Goal: Task Accomplishment & Management: Manage account settings

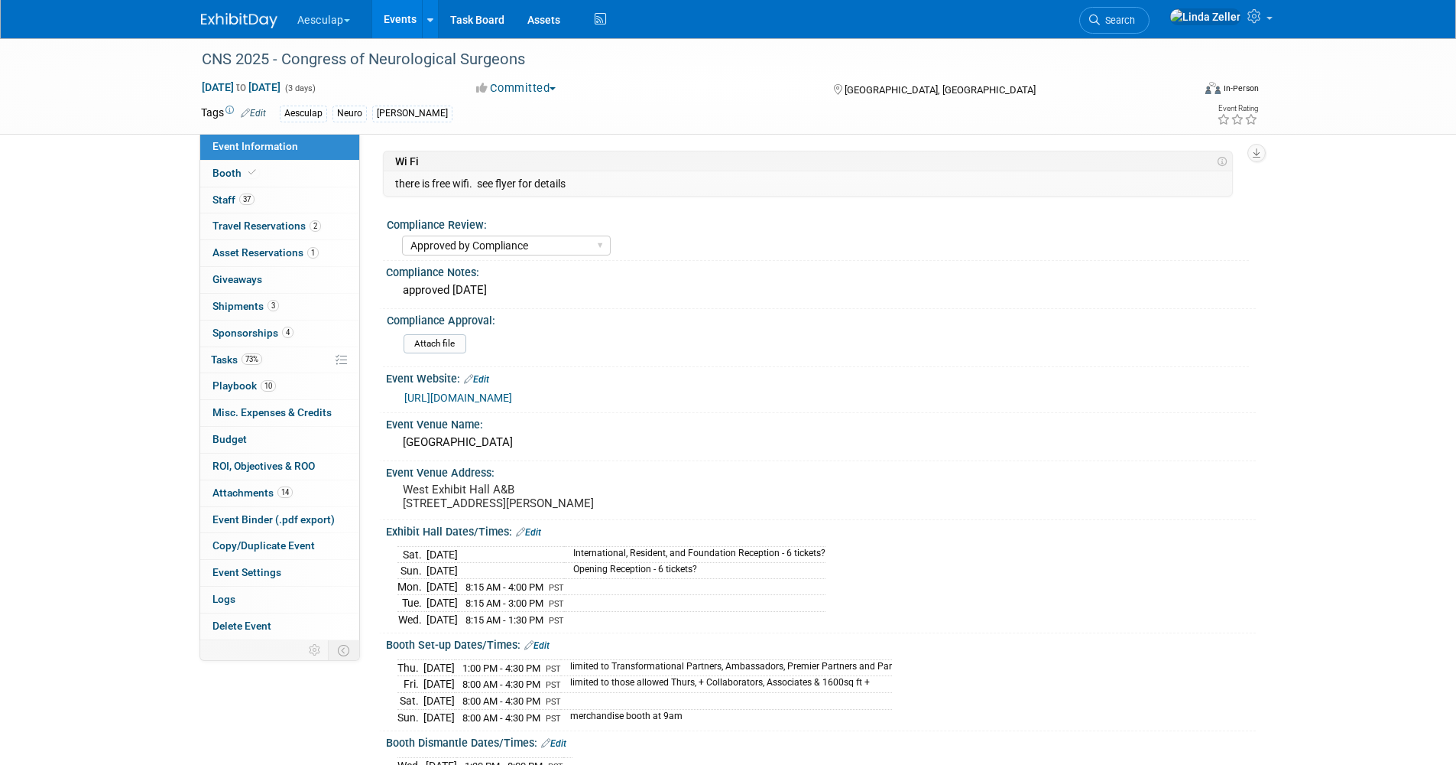
select select "Approved by Compliance"
select select "Neuro"
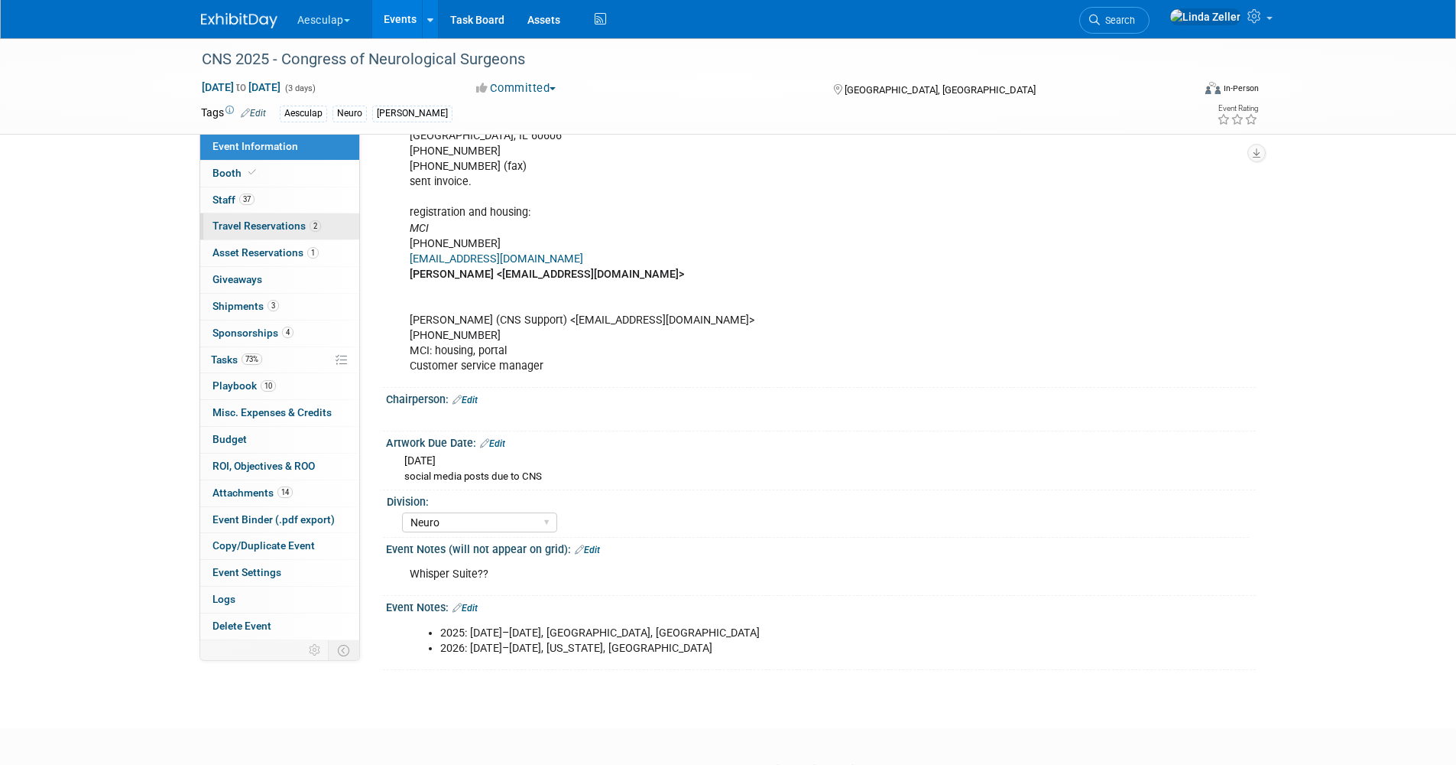
scroll to position [1147, 0]
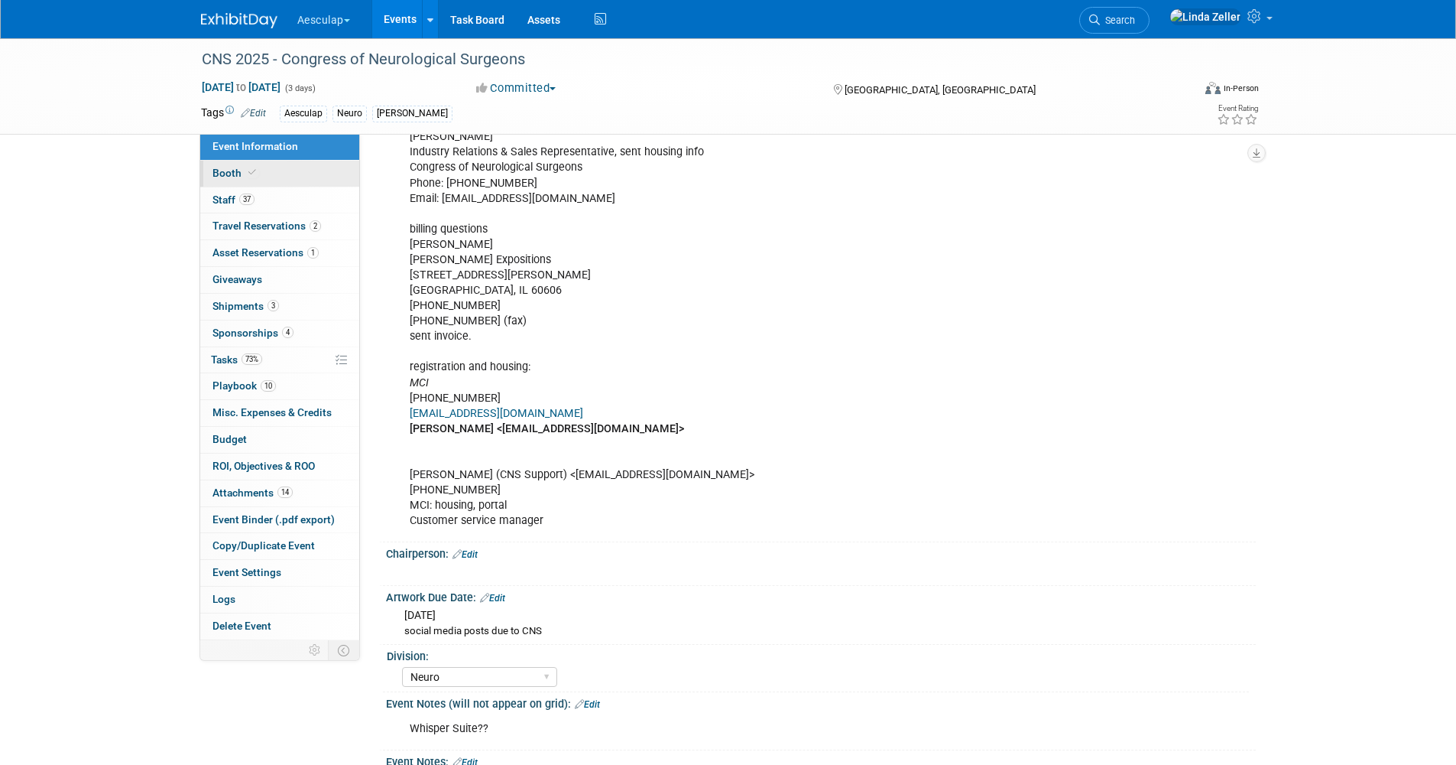
click at [252, 173] on icon at bounding box center [252, 172] width 8 height 8
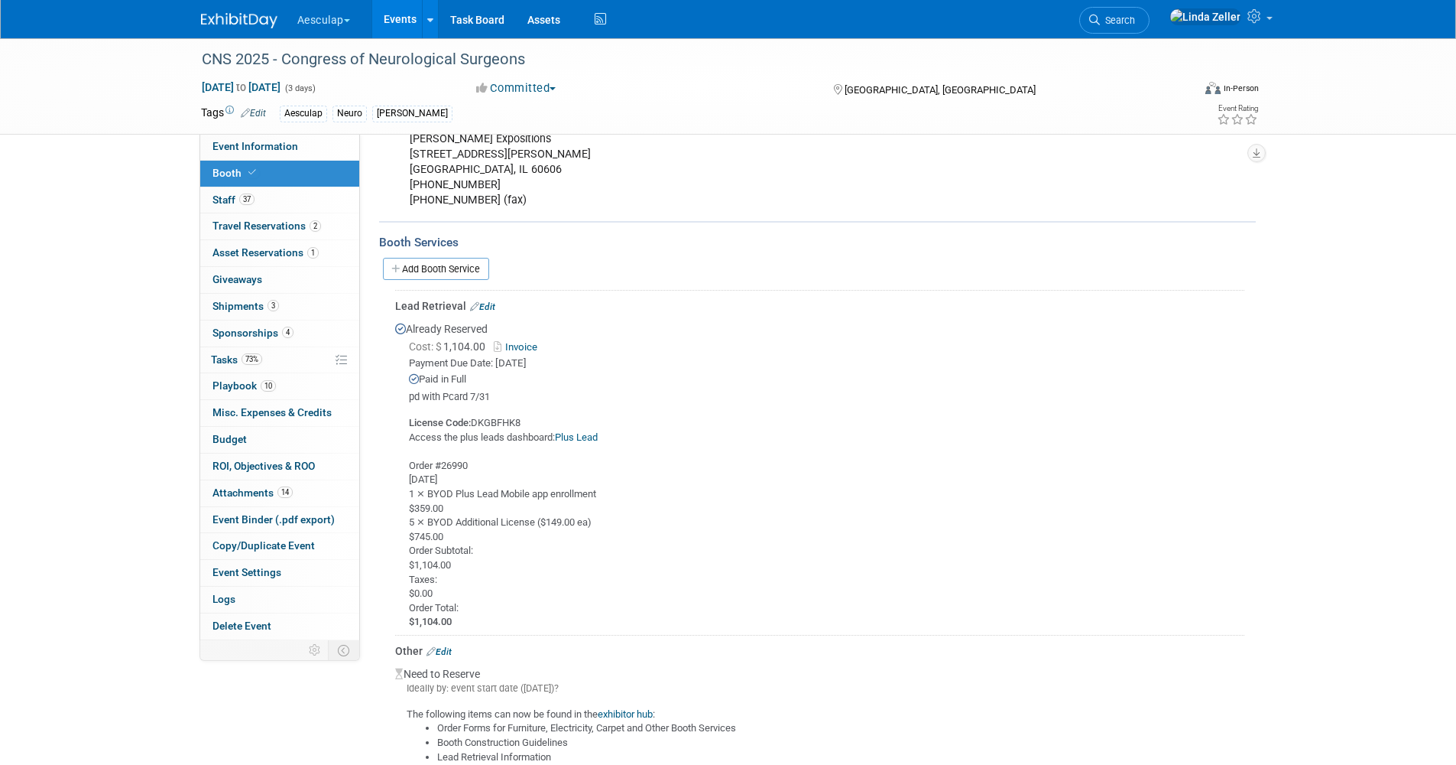
scroll to position [758, 0]
click at [1135, 19] on span "Search" at bounding box center [1117, 20] width 35 height 11
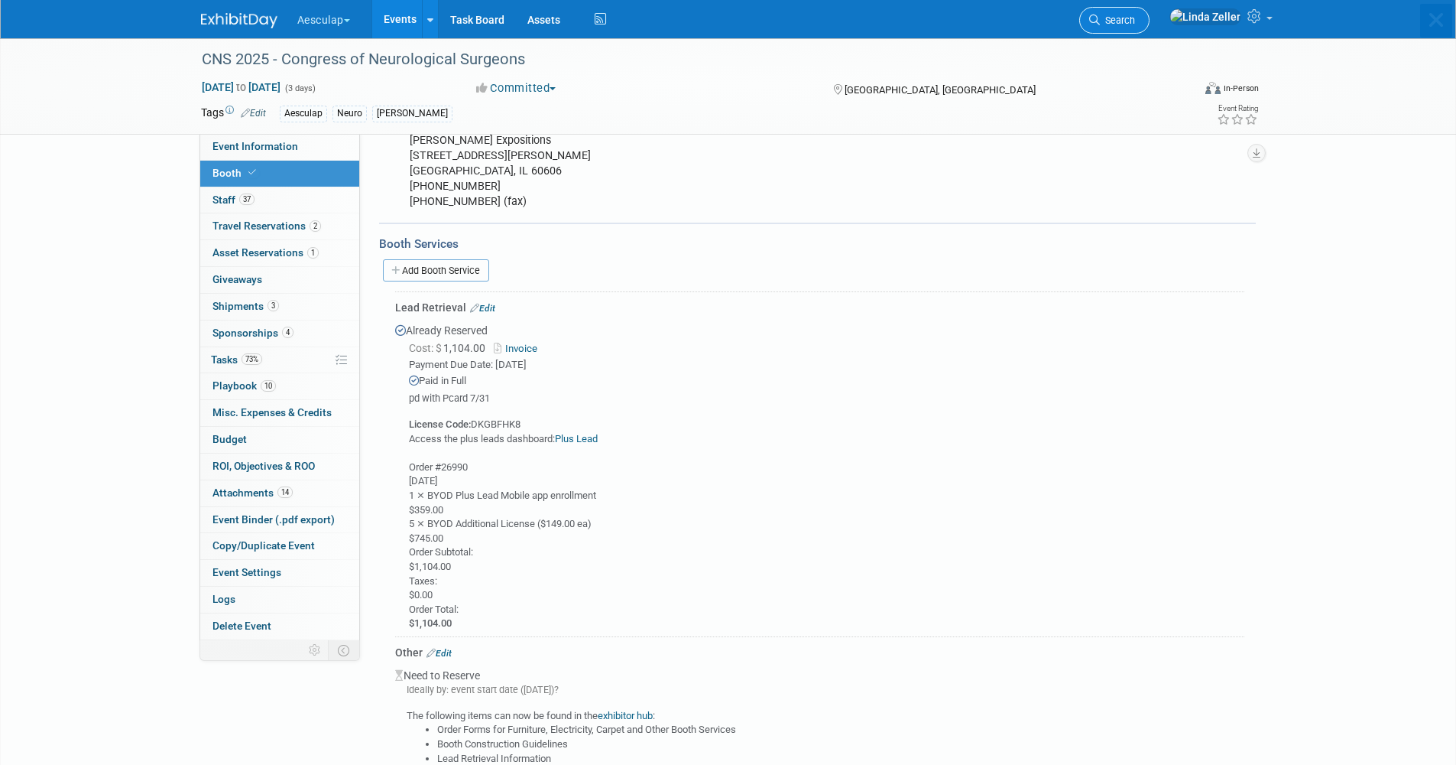
scroll to position [0, 0]
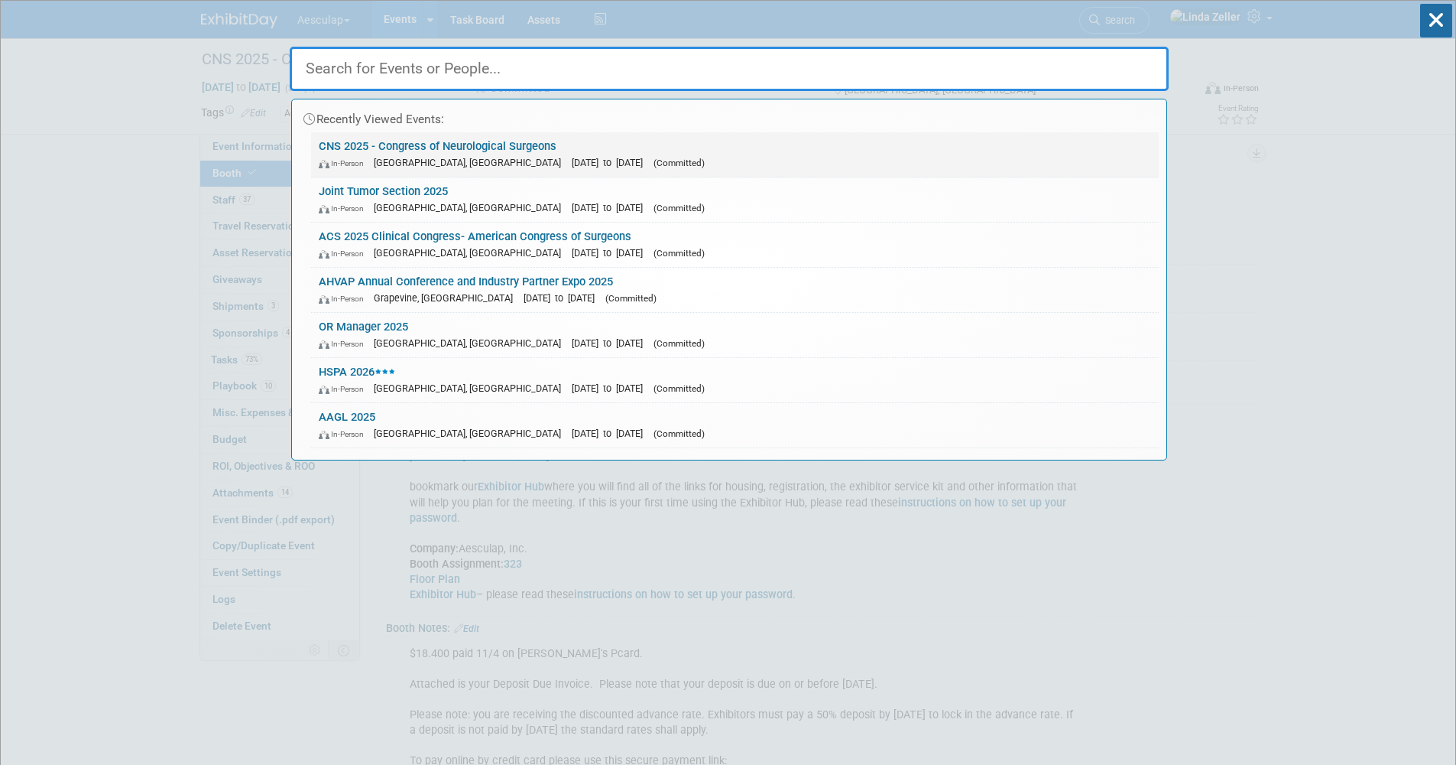
click at [342, 150] on link "CNS 2025 - Congress of Neurological Surgeons In-Person [GEOGRAPHIC_DATA], [GEOG…" at bounding box center [735, 154] width 848 height 44
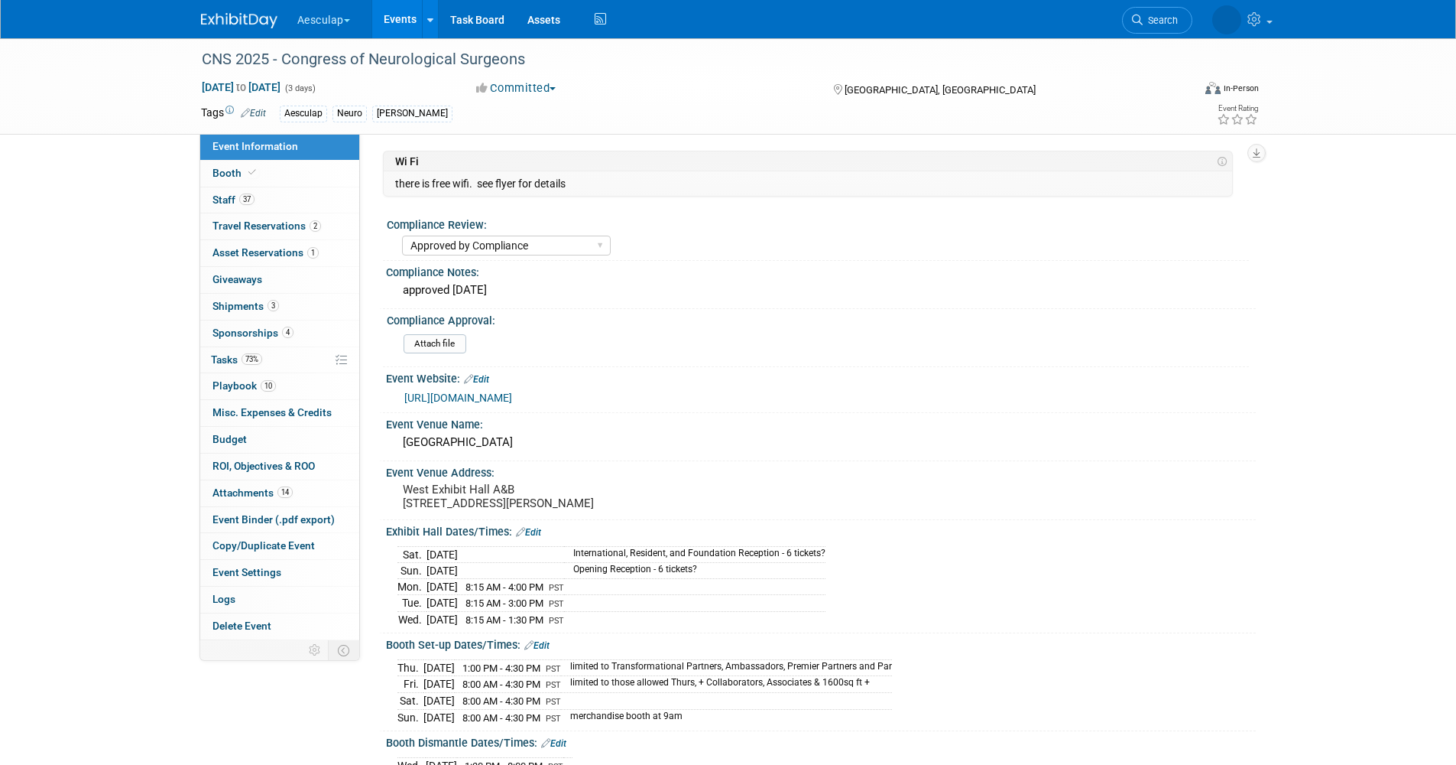
select select "Approved by Compliance"
select select "Neuro"
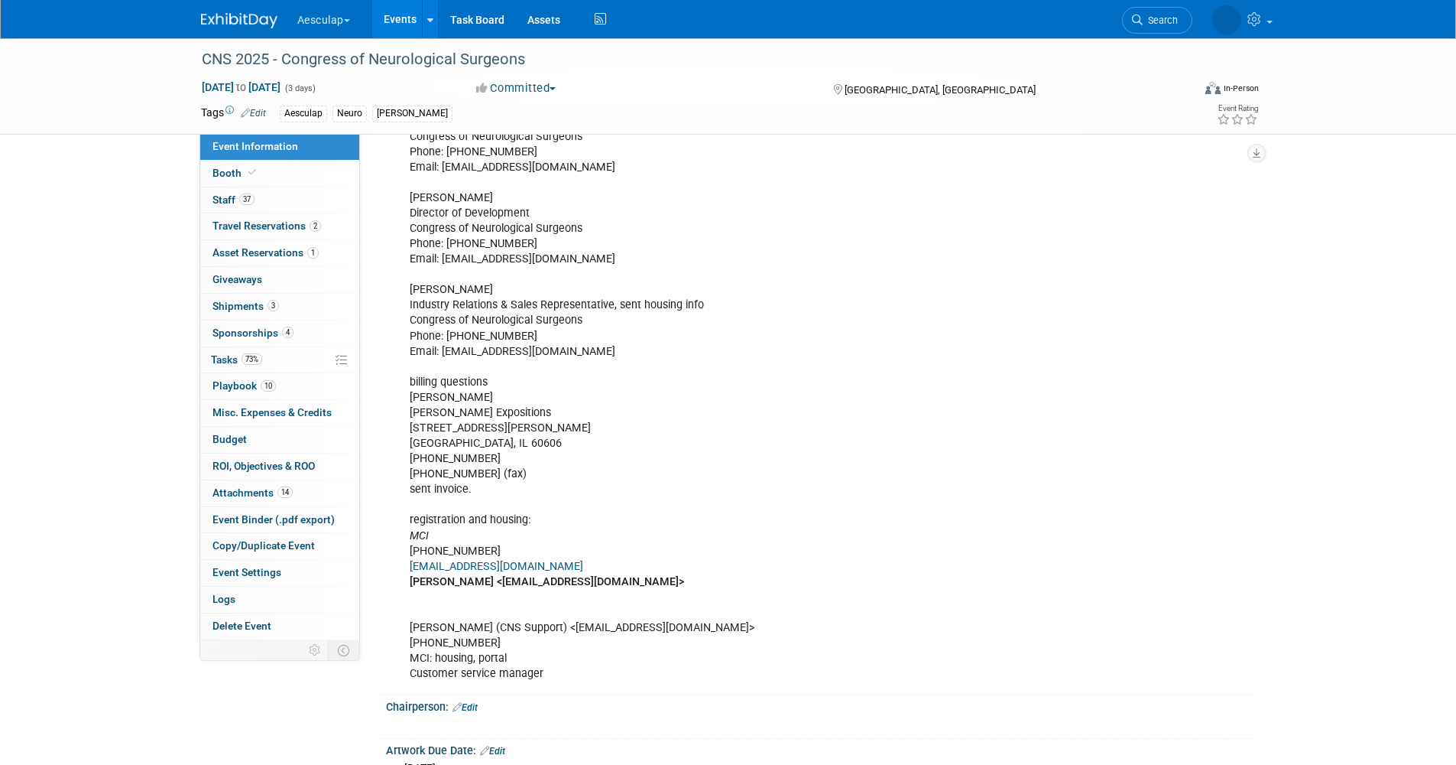
scroll to position [1376, 0]
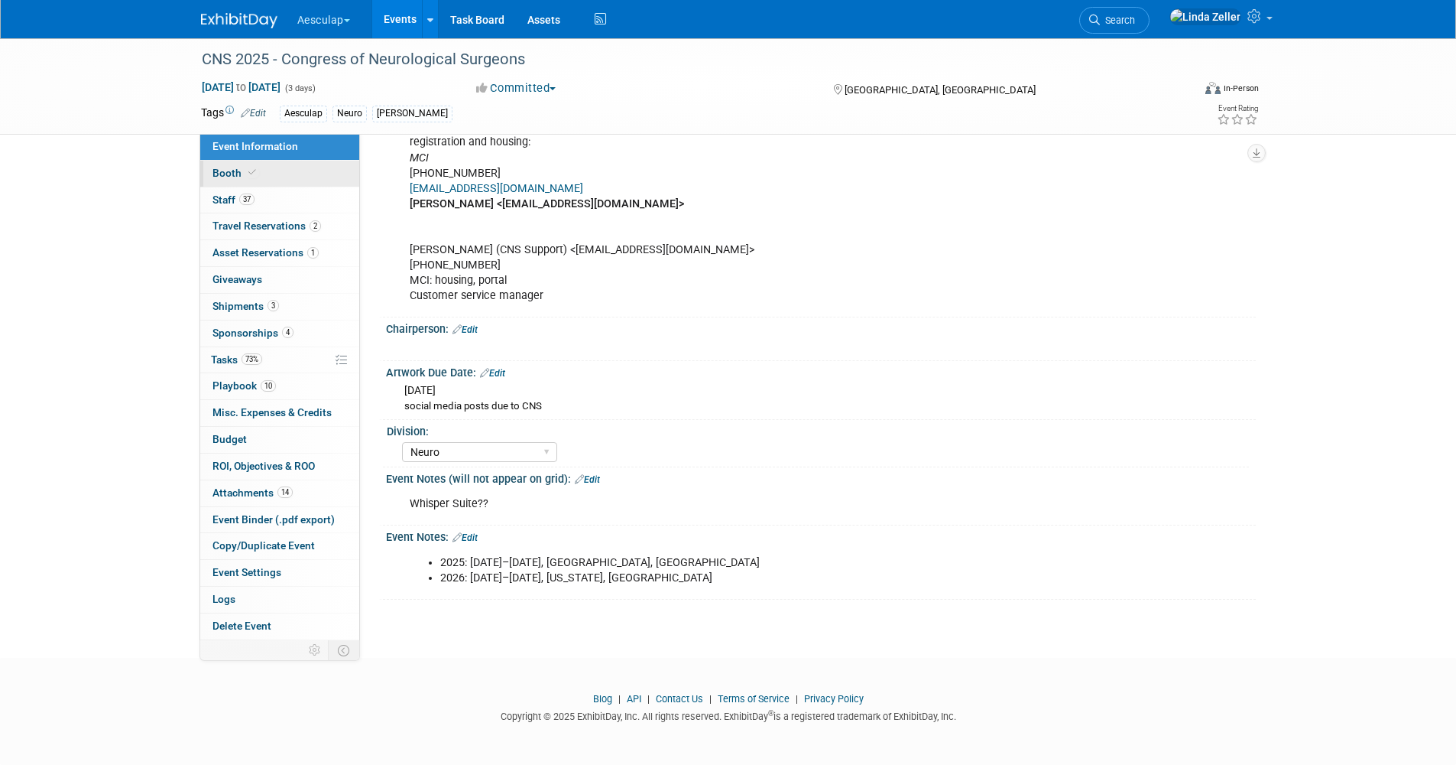
click at [224, 177] on span "Booth" at bounding box center [236, 173] width 47 height 12
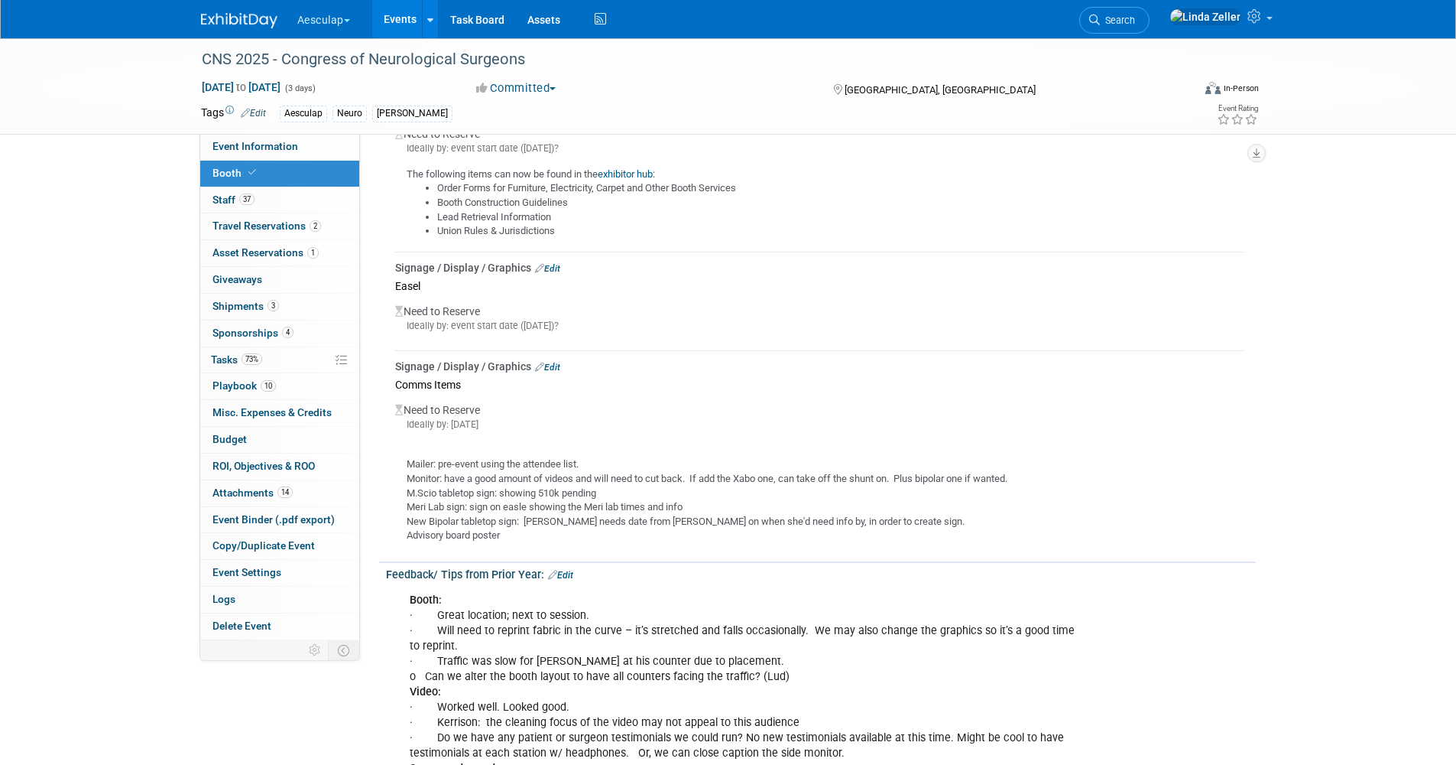
scroll to position [1064, 0]
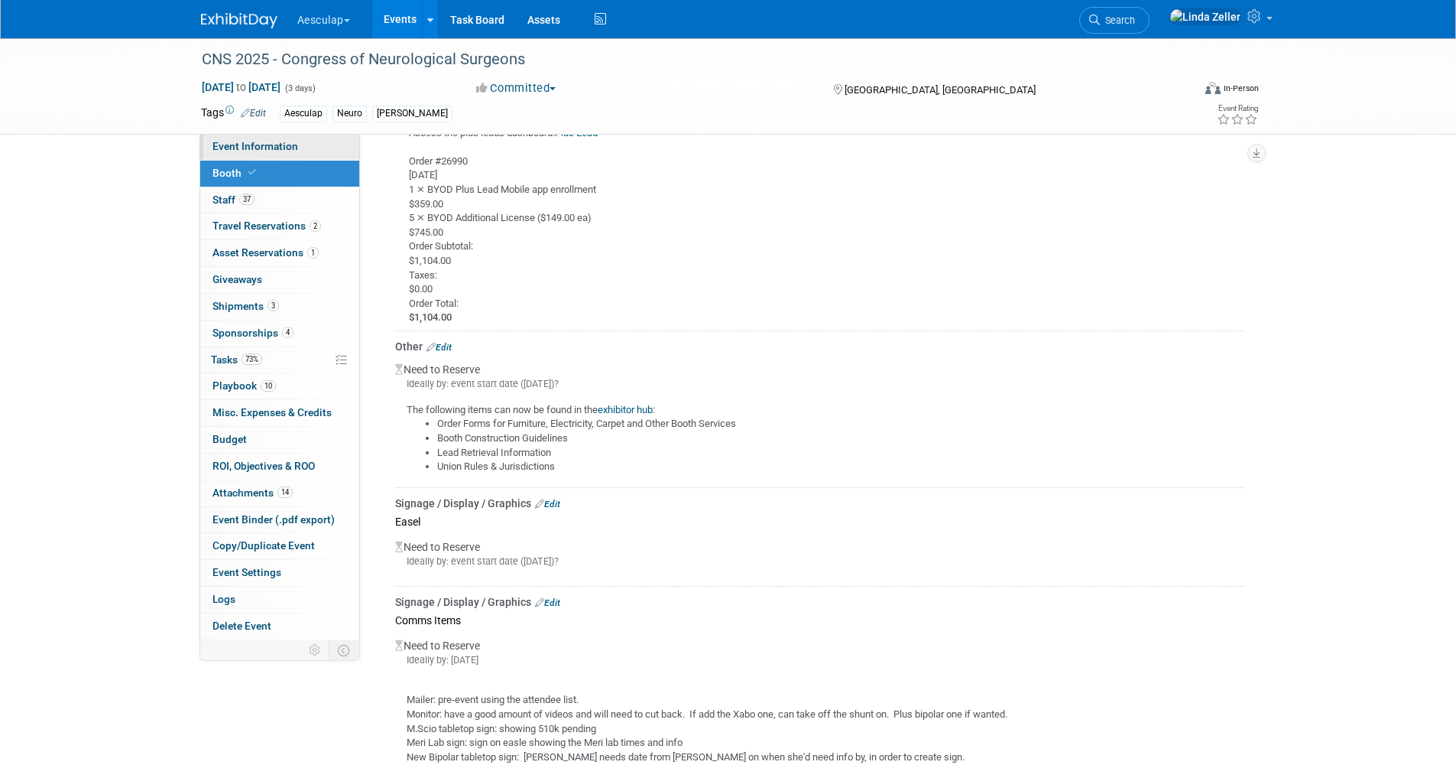
click at [251, 148] on span "Event Information" at bounding box center [256, 146] width 86 height 12
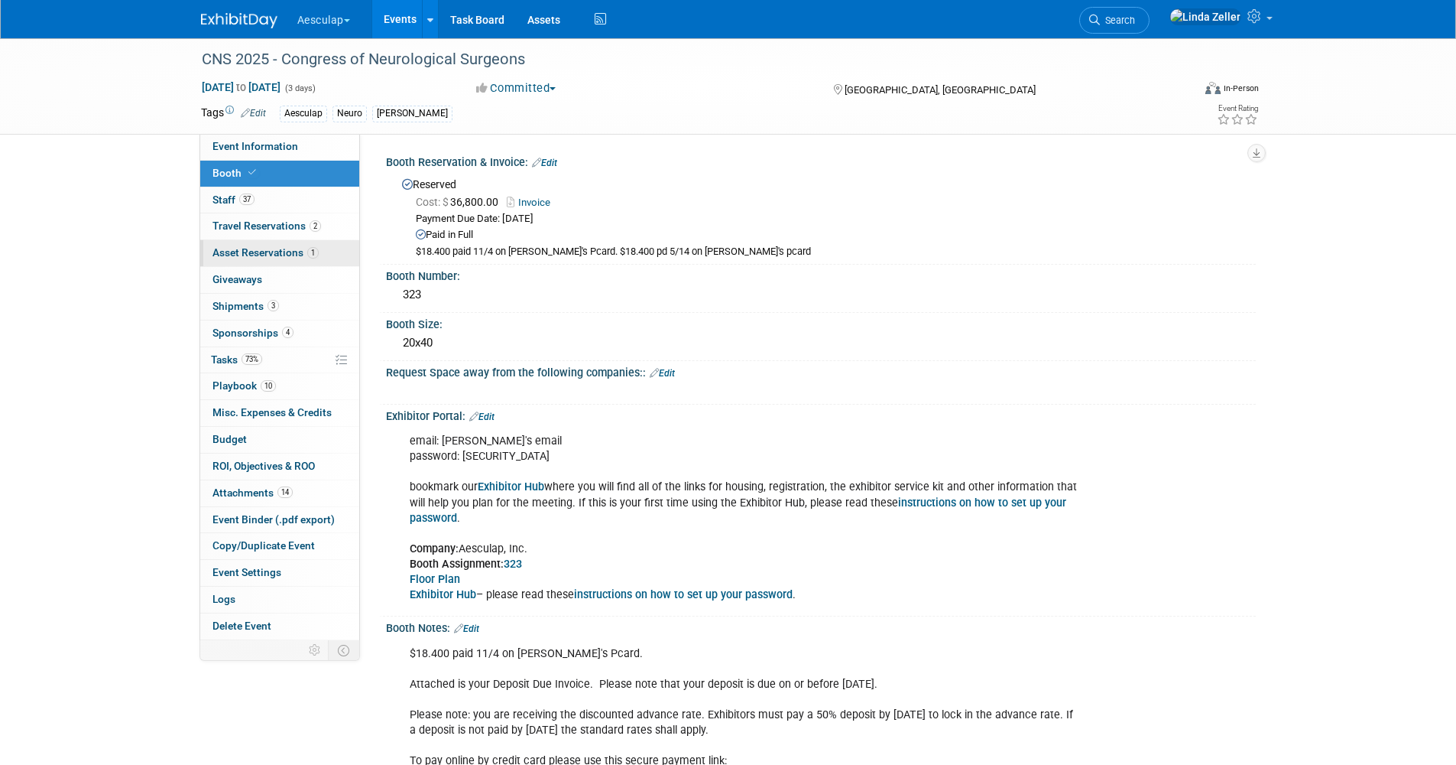
select select "Approved by Compliance"
select select "Neuro"
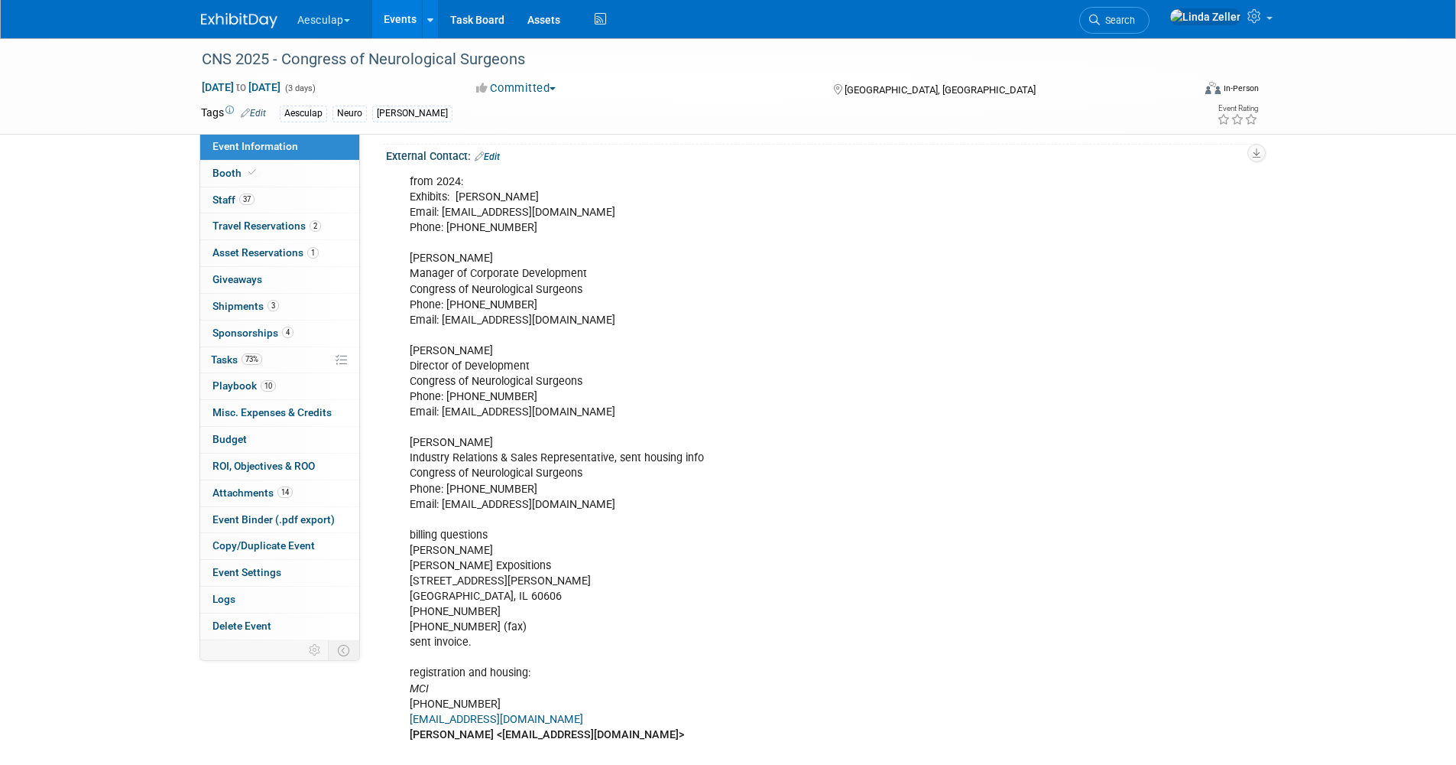
scroll to position [1223, 0]
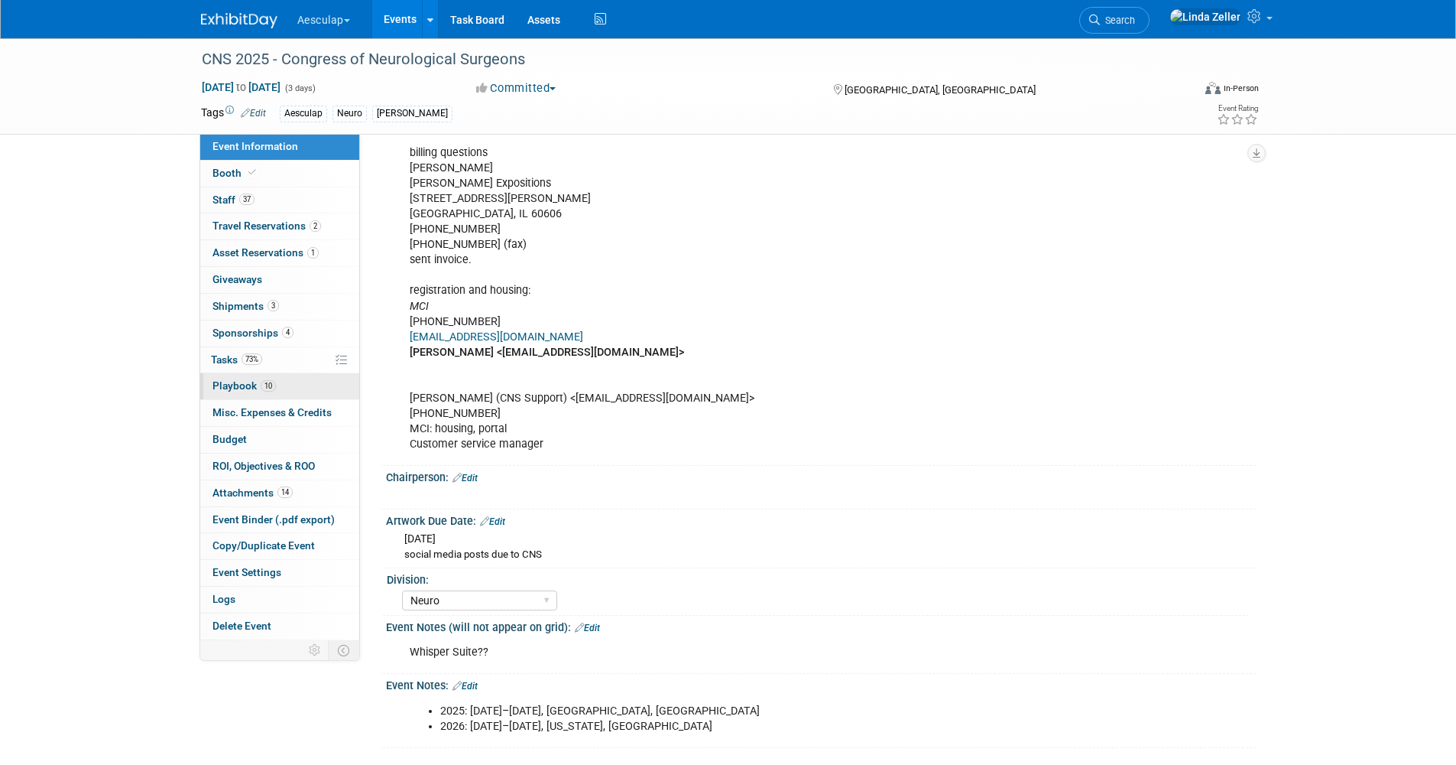
click at [226, 383] on span "Playbook 10" at bounding box center [244, 385] width 63 height 12
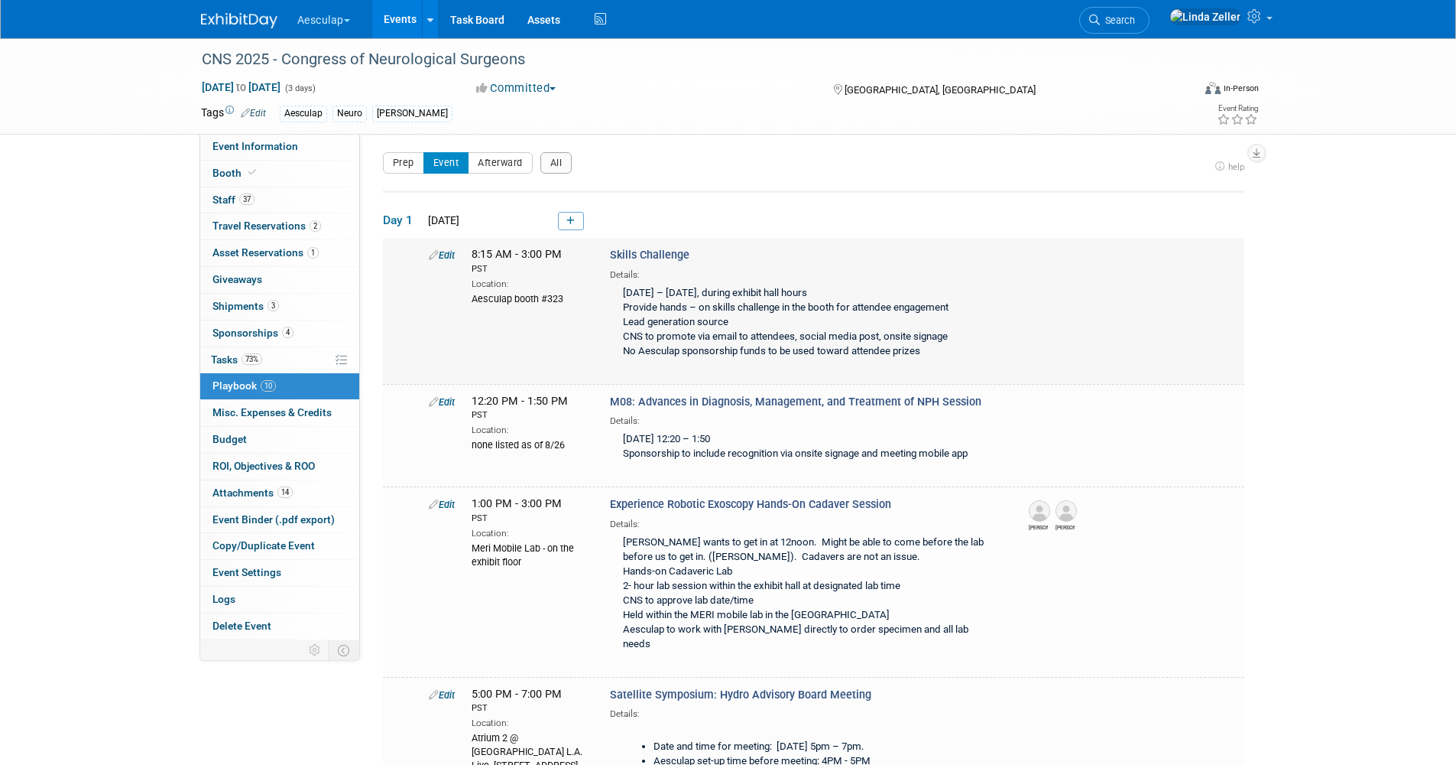
scroll to position [0, 0]
click at [415, 162] on button "Prep" at bounding box center [403, 164] width 41 height 21
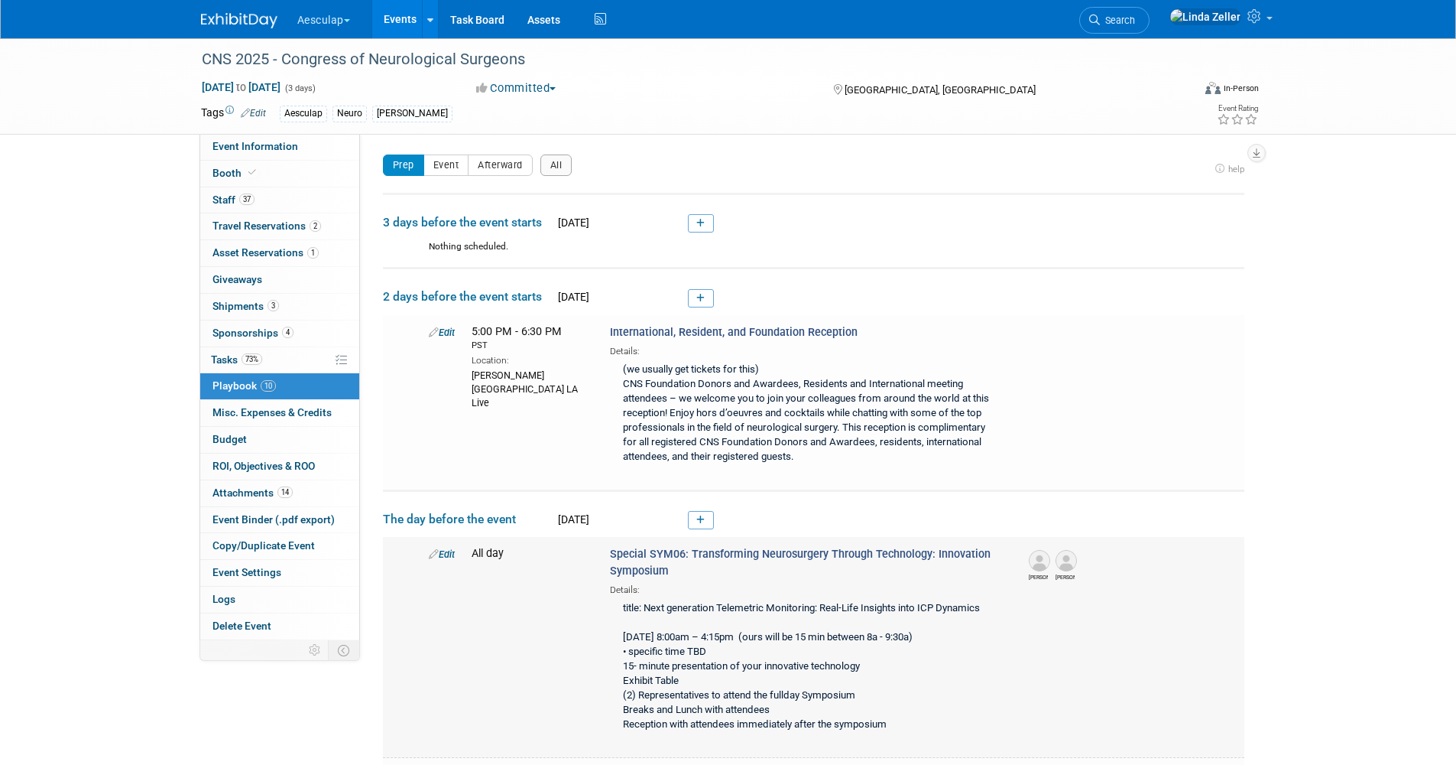
scroll to position [76, 0]
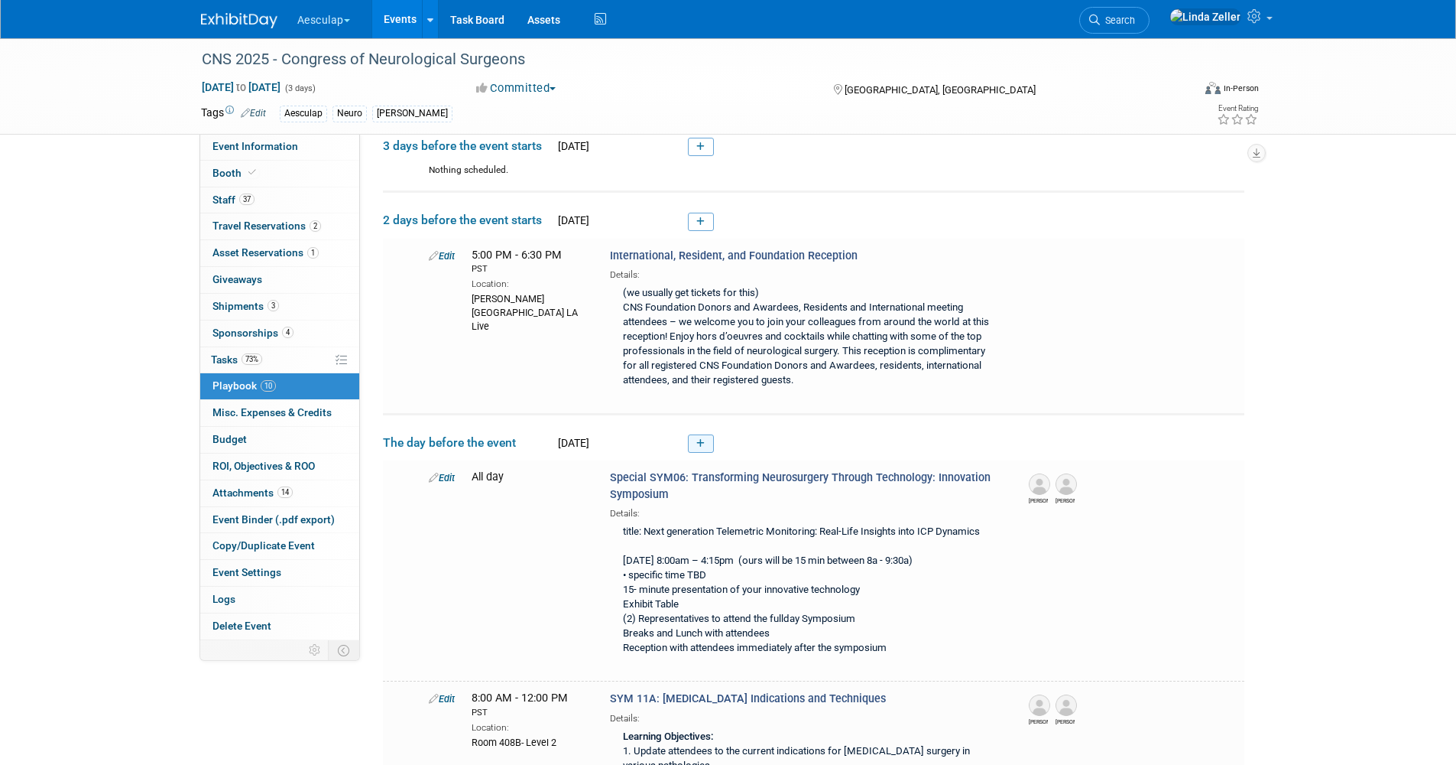
click at [701, 445] on icon at bounding box center [701, 443] width 8 height 9
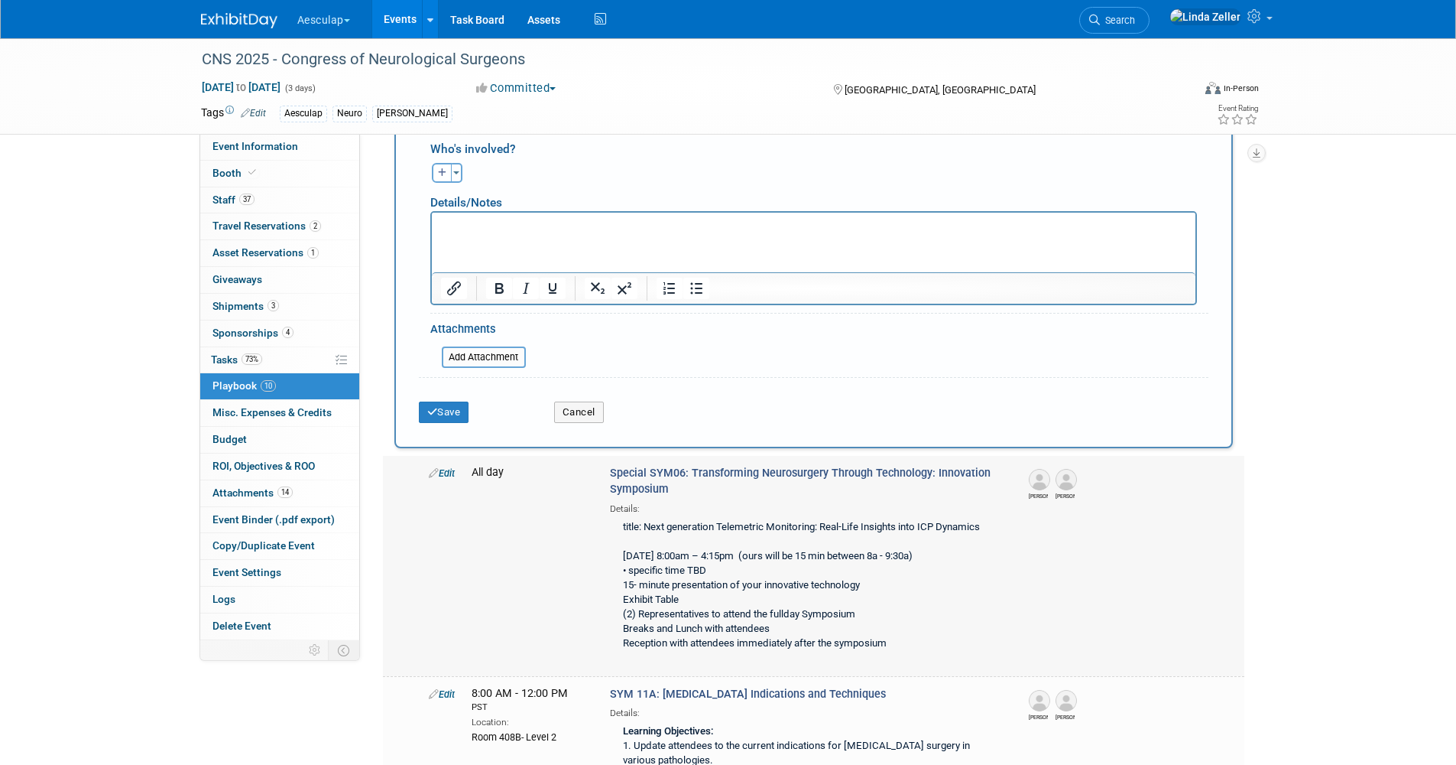
scroll to position [882, 0]
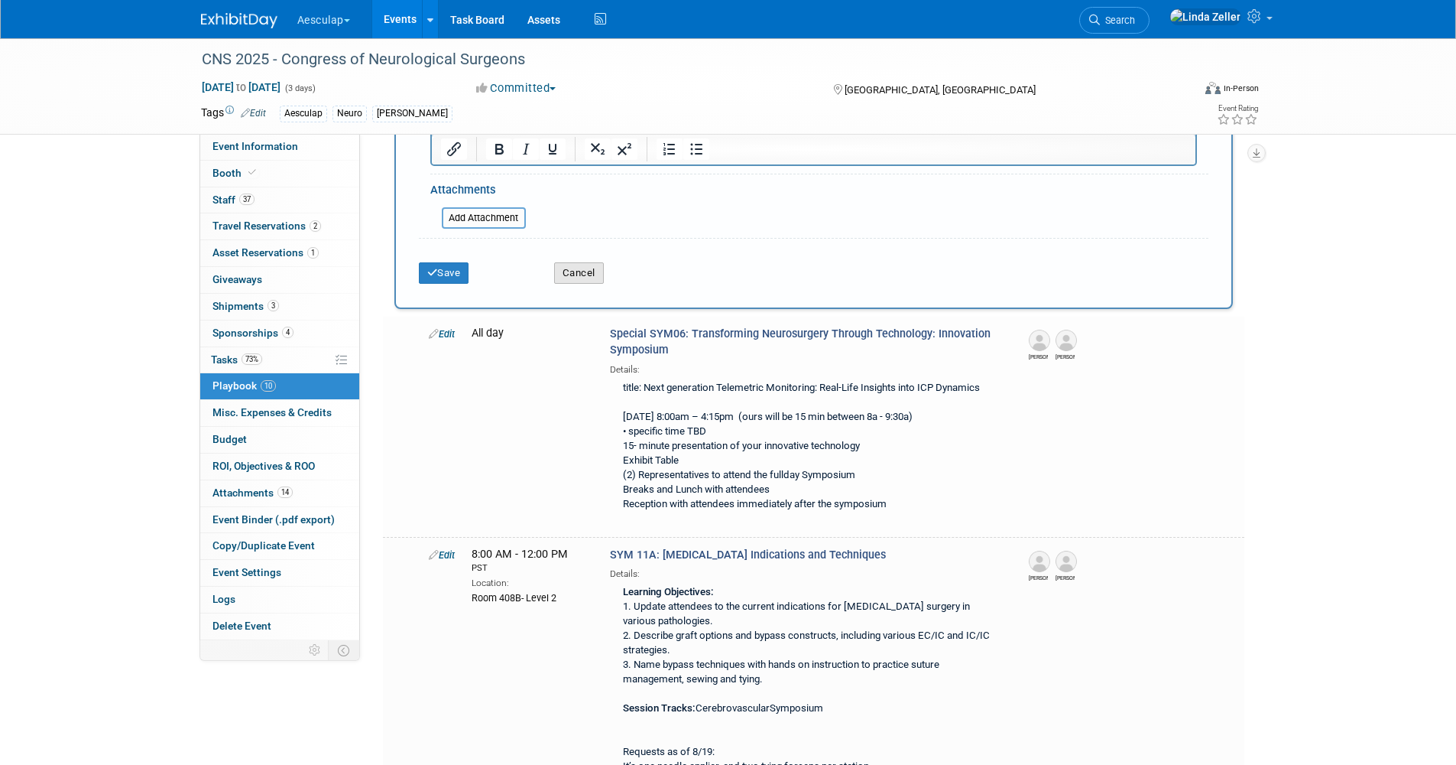
click at [583, 274] on button "Cancel" at bounding box center [579, 272] width 50 height 21
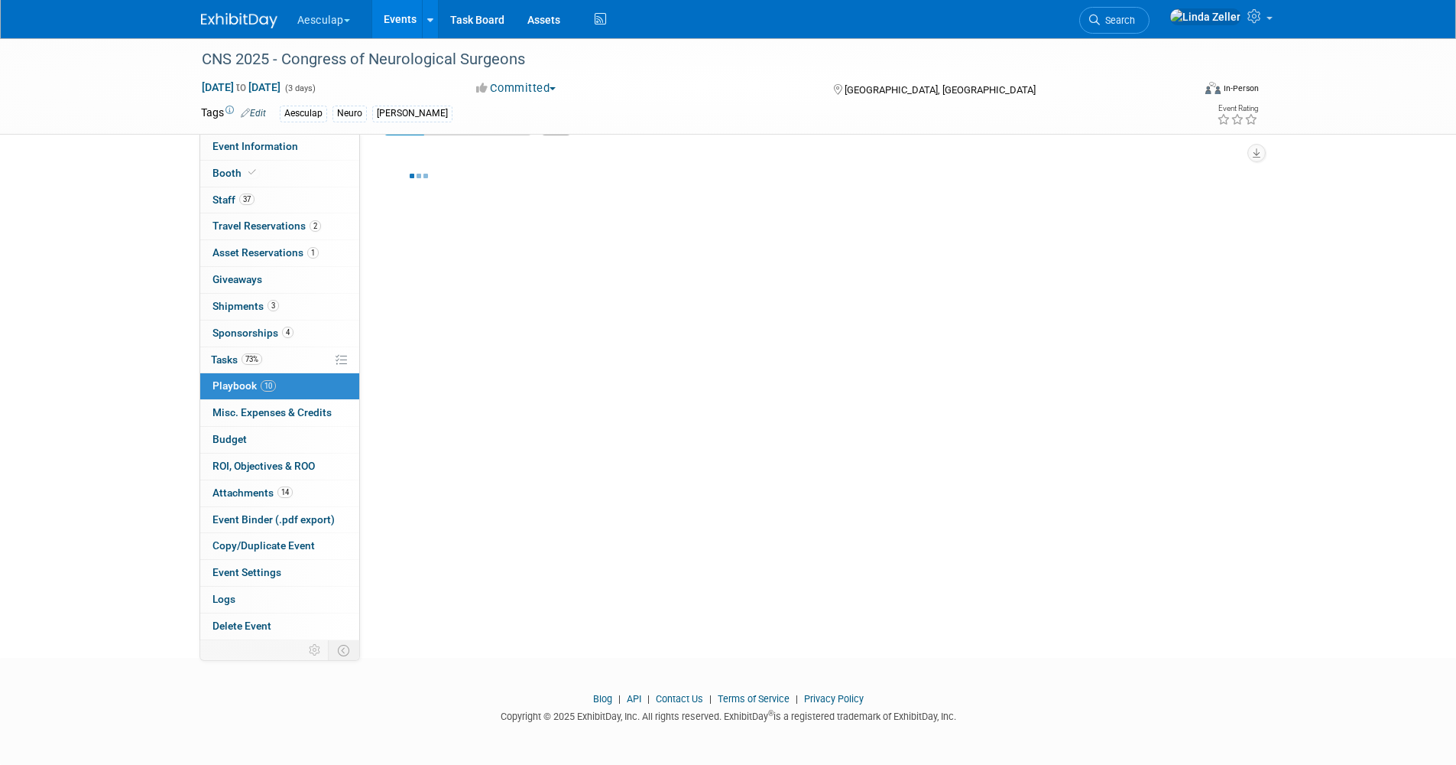
scroll to position [41, 0]
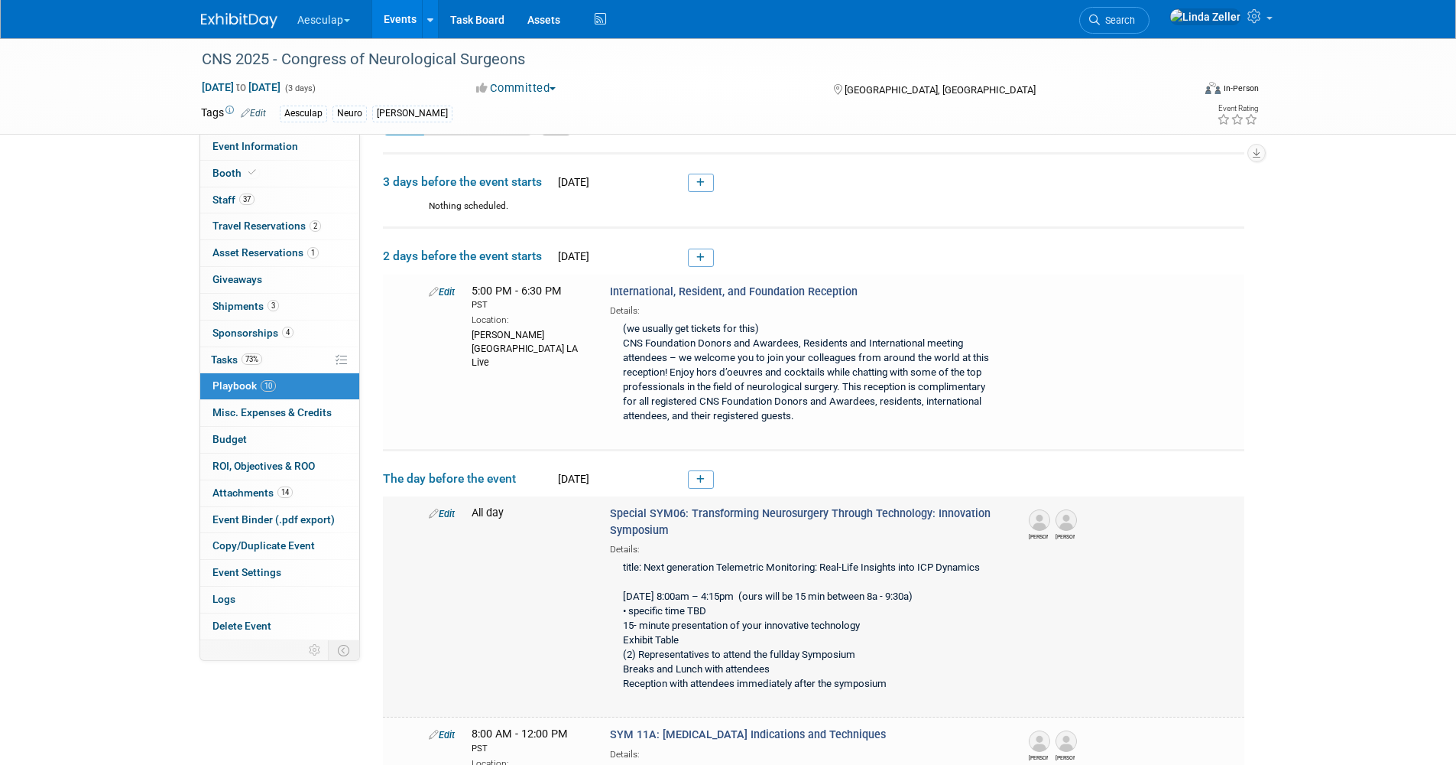
click at [445, 508] on span "Edit" at bounding box center [442, 513] width 26 height 11
click at [444, 511] on link "Edit" at bounding box center [442, 513] width 26 height 11
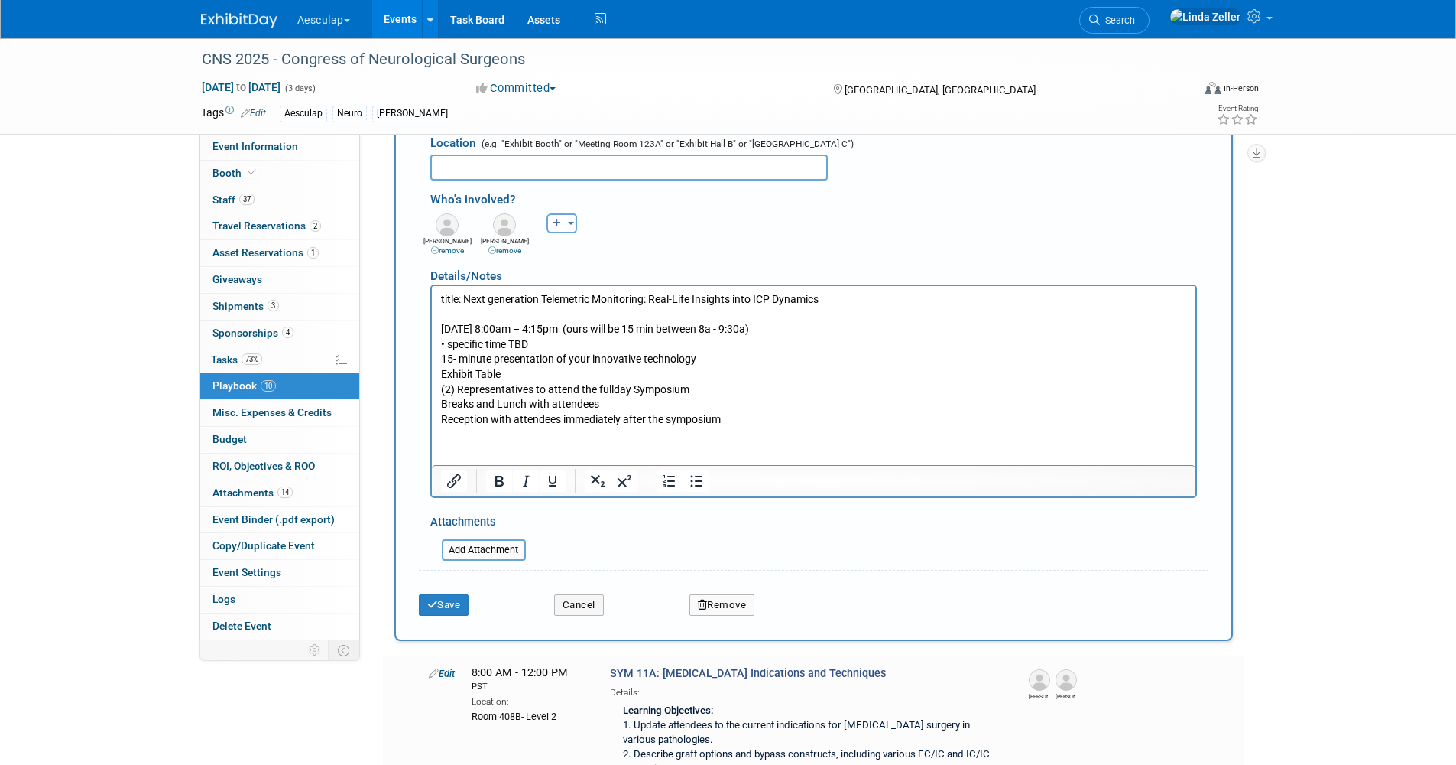
scroll to position [669, 0]
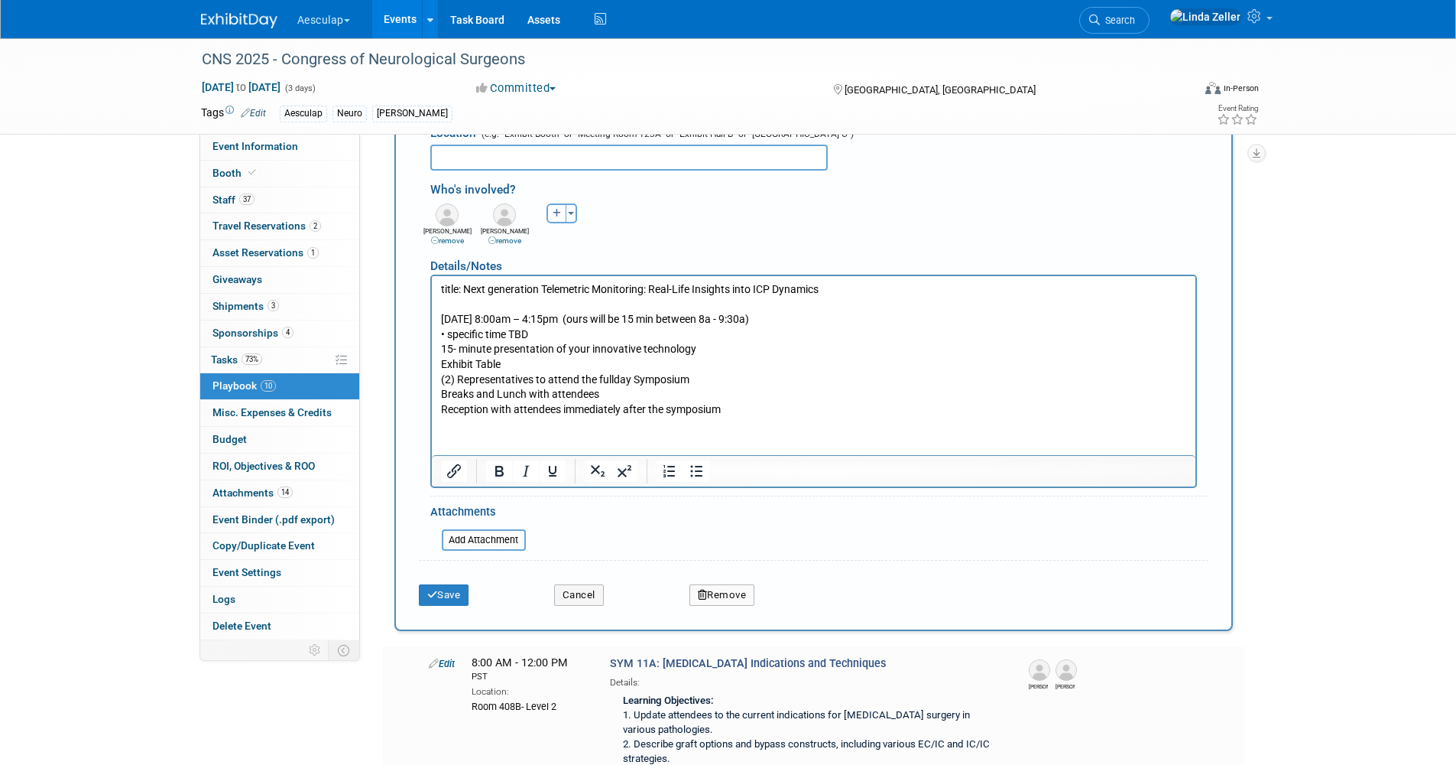
click at [560, 215] on icon "button" at bounding box center [557, 213] width 9 height 9
select select
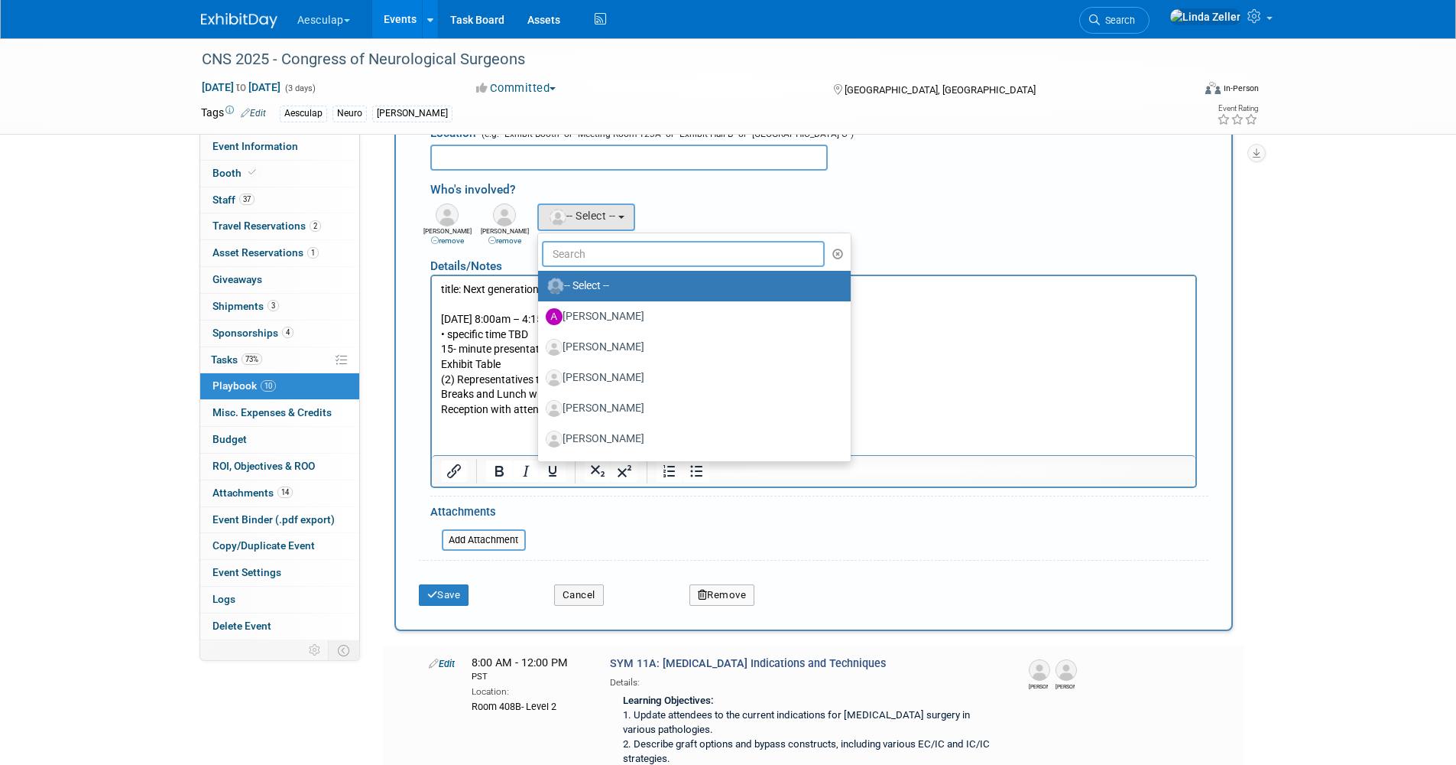
click at [582, 255] on input "text" at bounding box center [684, 254] width 284 height 26
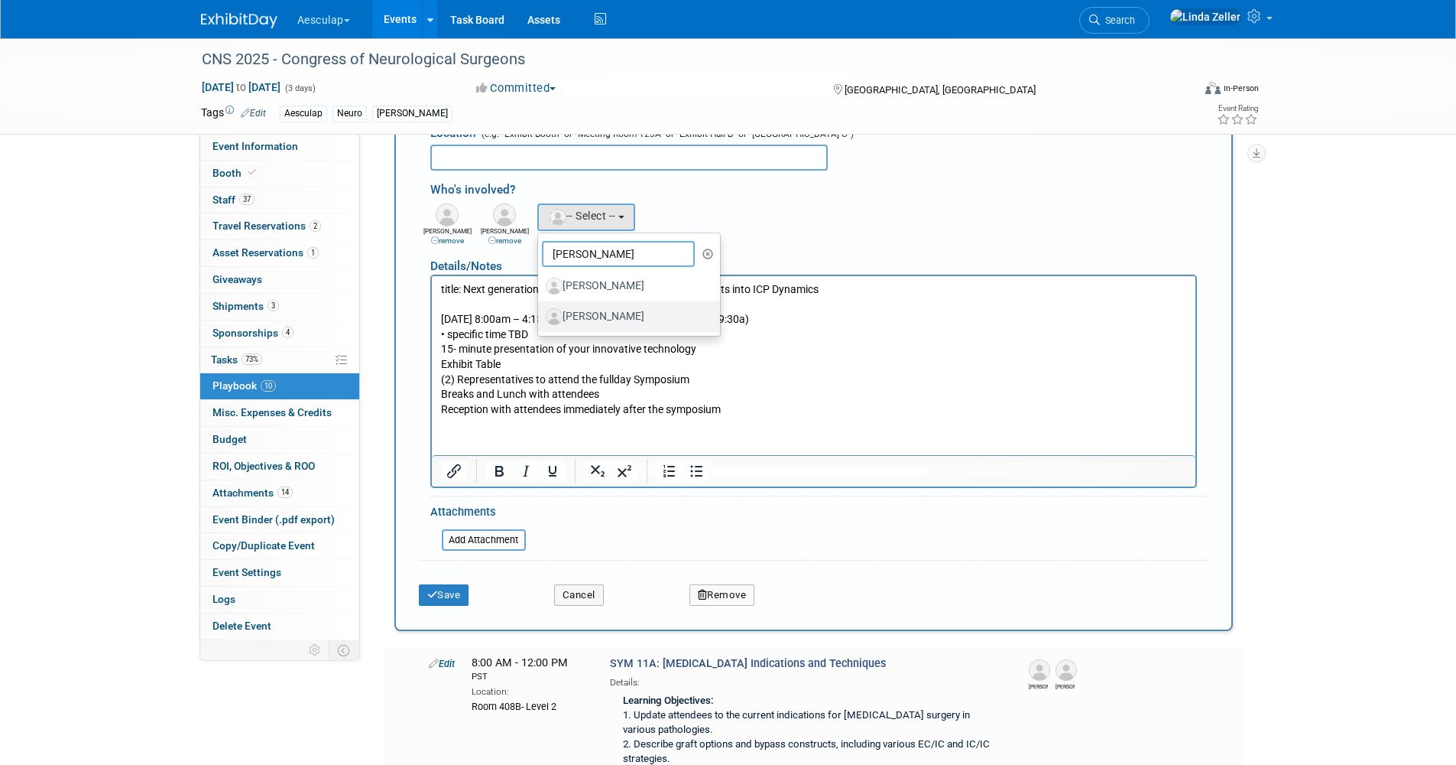
type input "jay"
click at [574, 313] on label "[PERSON_NAME]" at bounding box center [626, 316] width 160 height 24
click at [541, 313] on input "[PERSON_NAME]" at bounding box center [536, 315] width 10 height 10
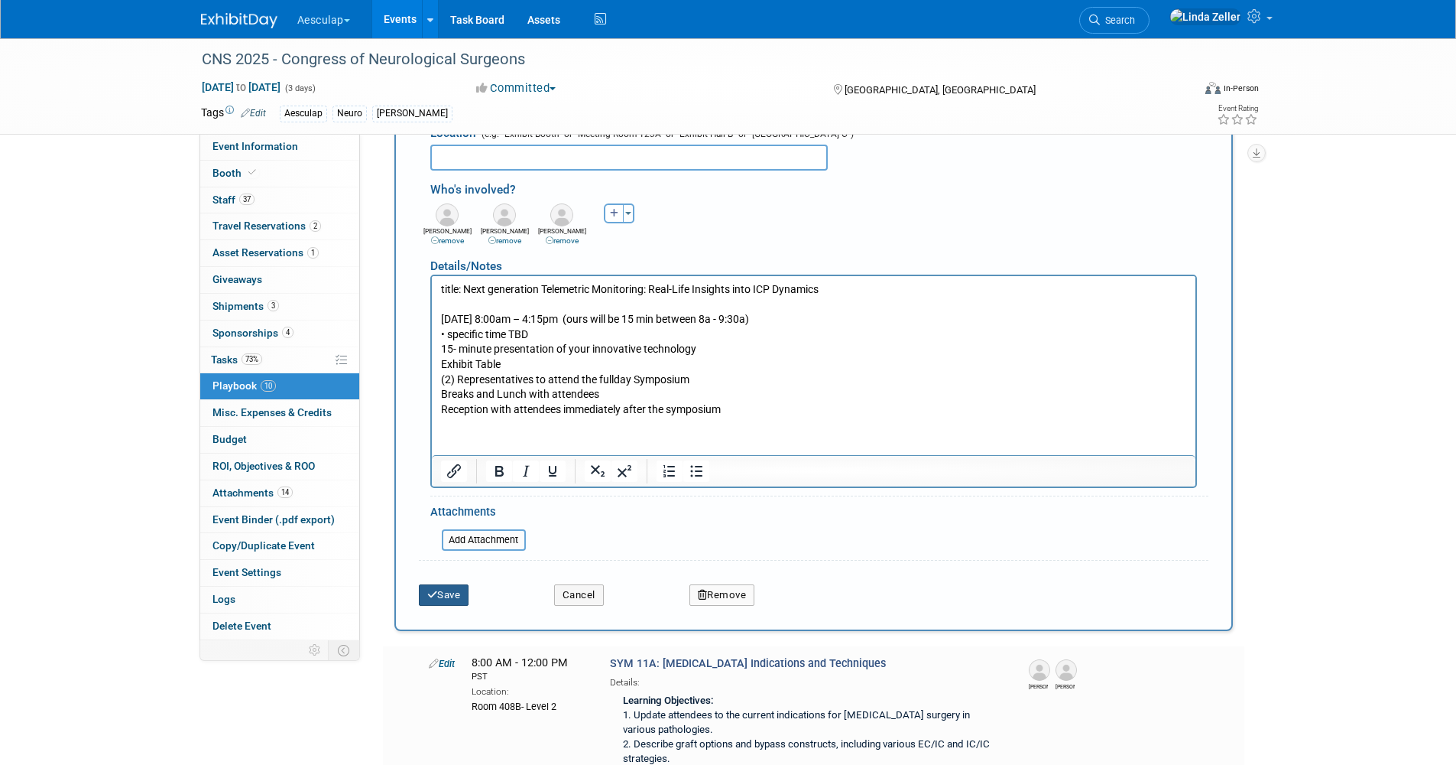
click at [426, 594] on button "Save" at bounding box center [444, 594] width 50 height 21
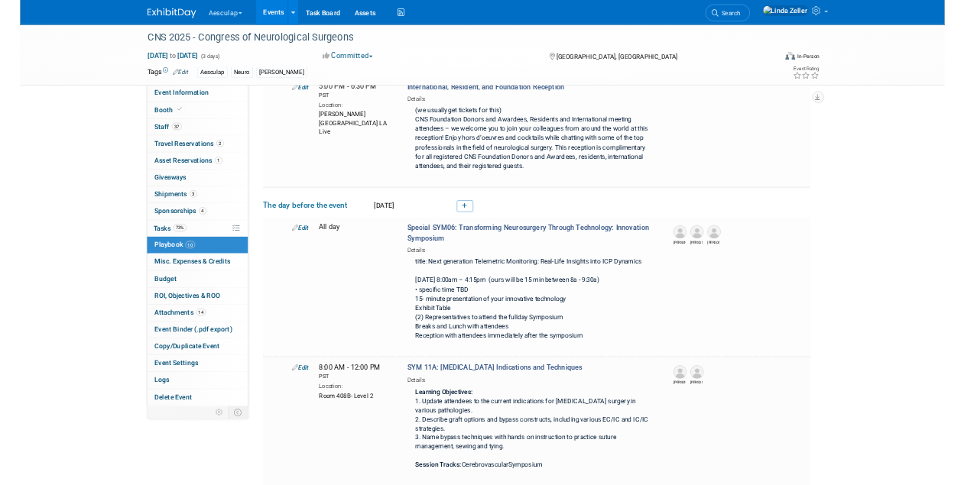
scroll to position [193, 0]
